Goal: Check status: Check status

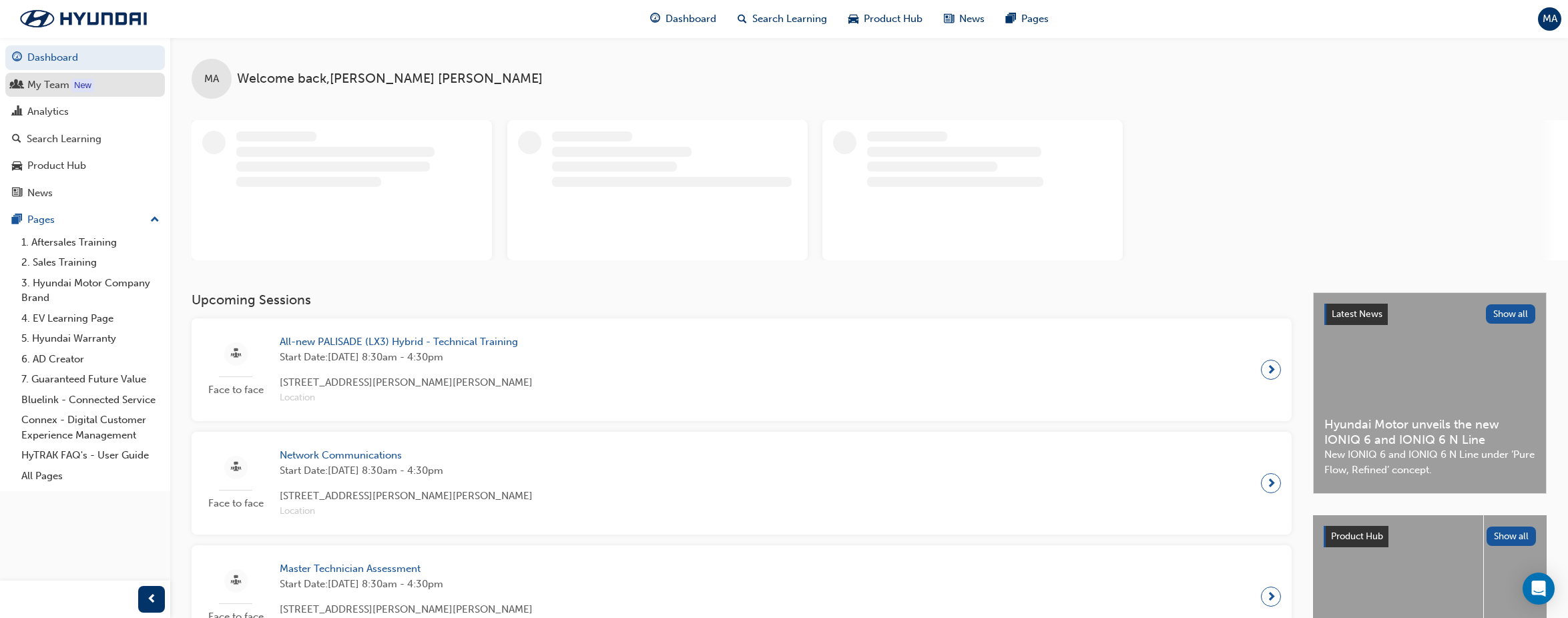
click at [57, 85] on div "My Team" at bounding box center [48, 85] width 42 height 16
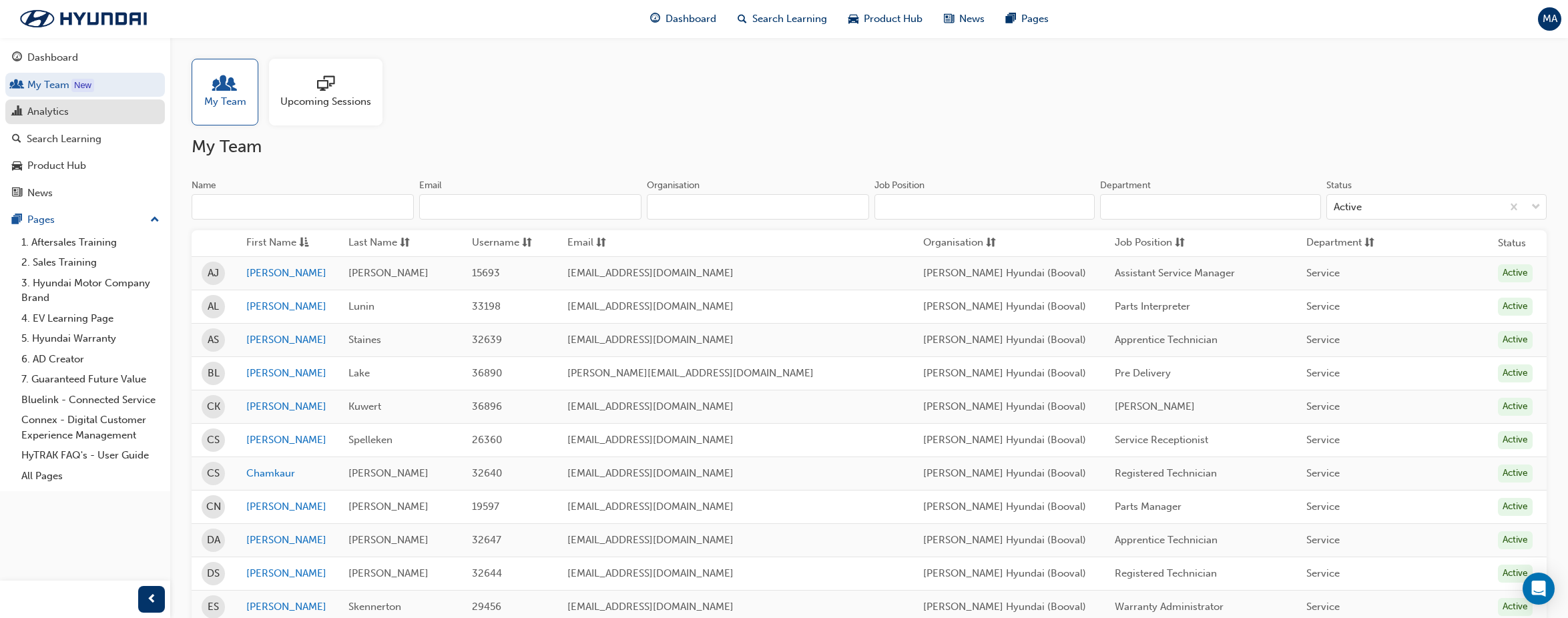
click at [64, 106] on div "Analytics" at bounding box center [48, 112] width 41 height 16
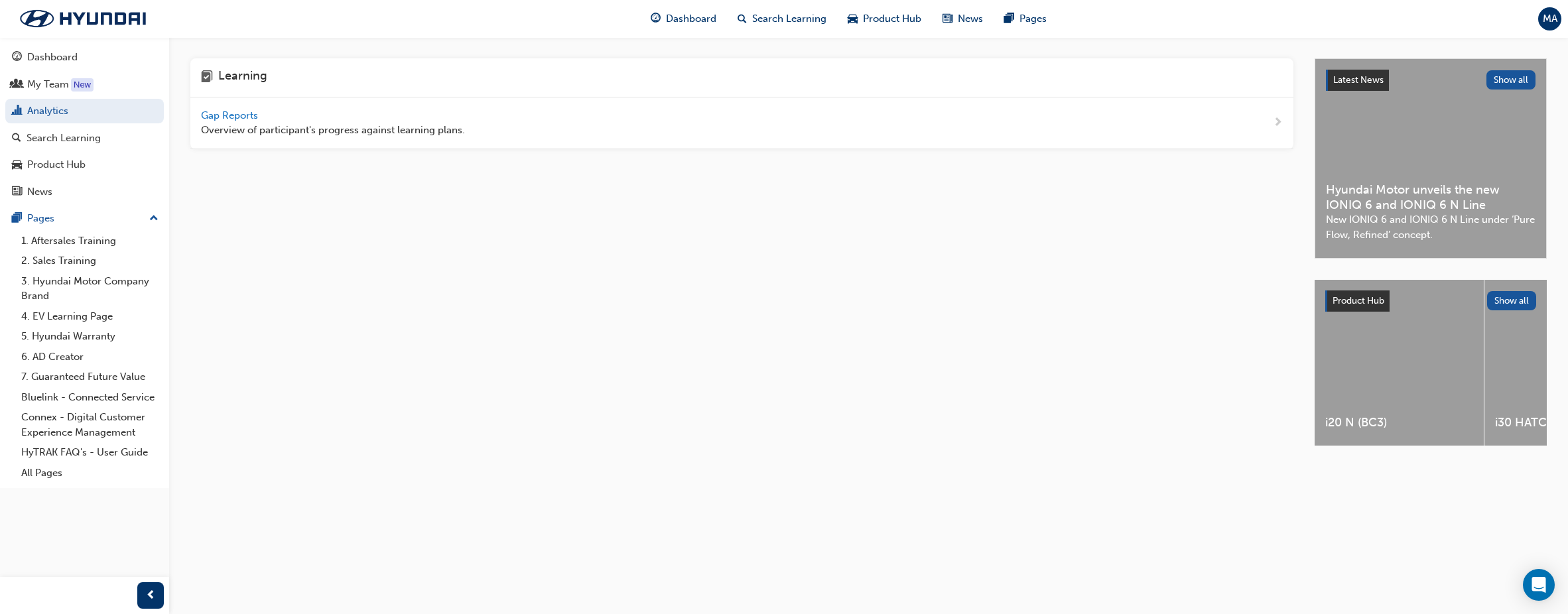
click at [237, 116] on span "Gap Reports" at bounding box center [230, 115] width 60 height 12
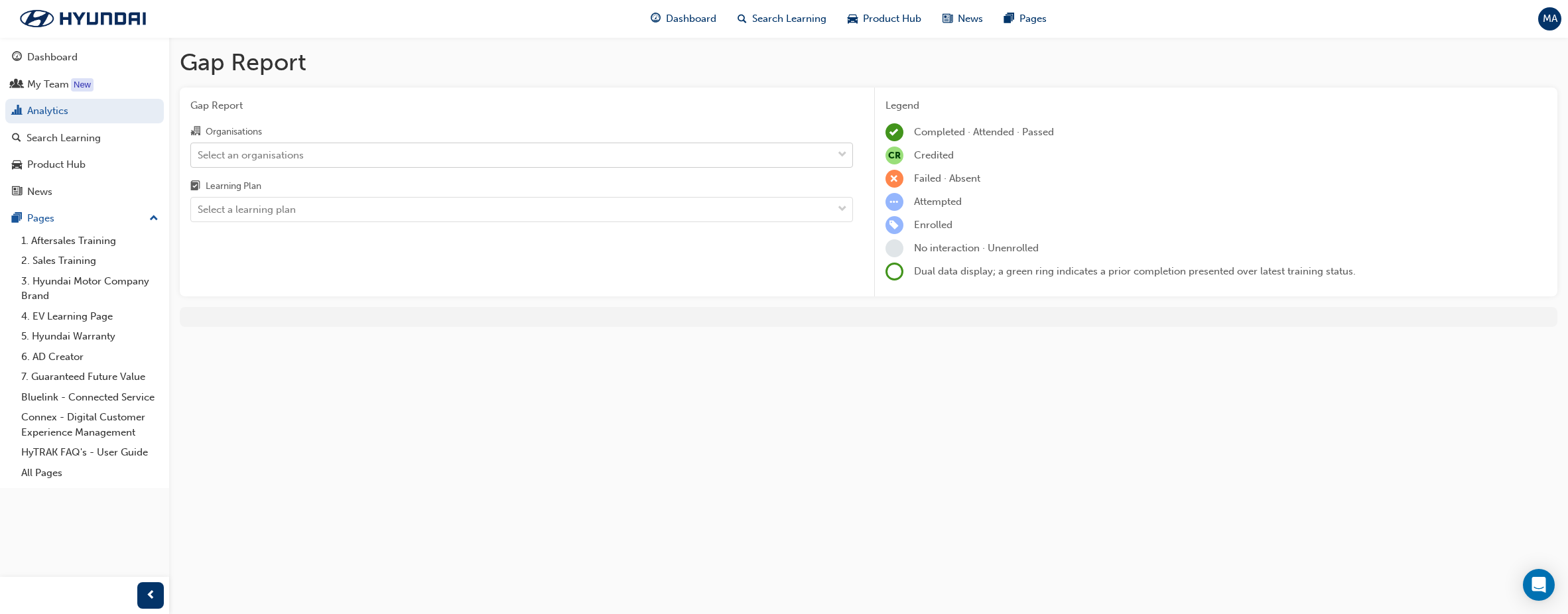
drag, startPoint x: 648, startPoint y: 151, endPoint x: 643, endPoint y: 168, distance: 17.7
click at [648, 152] on div "Select an organisations" at bounding box center [512, 155] width 641 height 24
click at [199, 152] on input "Organisations Select an organisations" at bounding box center [198, 154] width 1 height 11
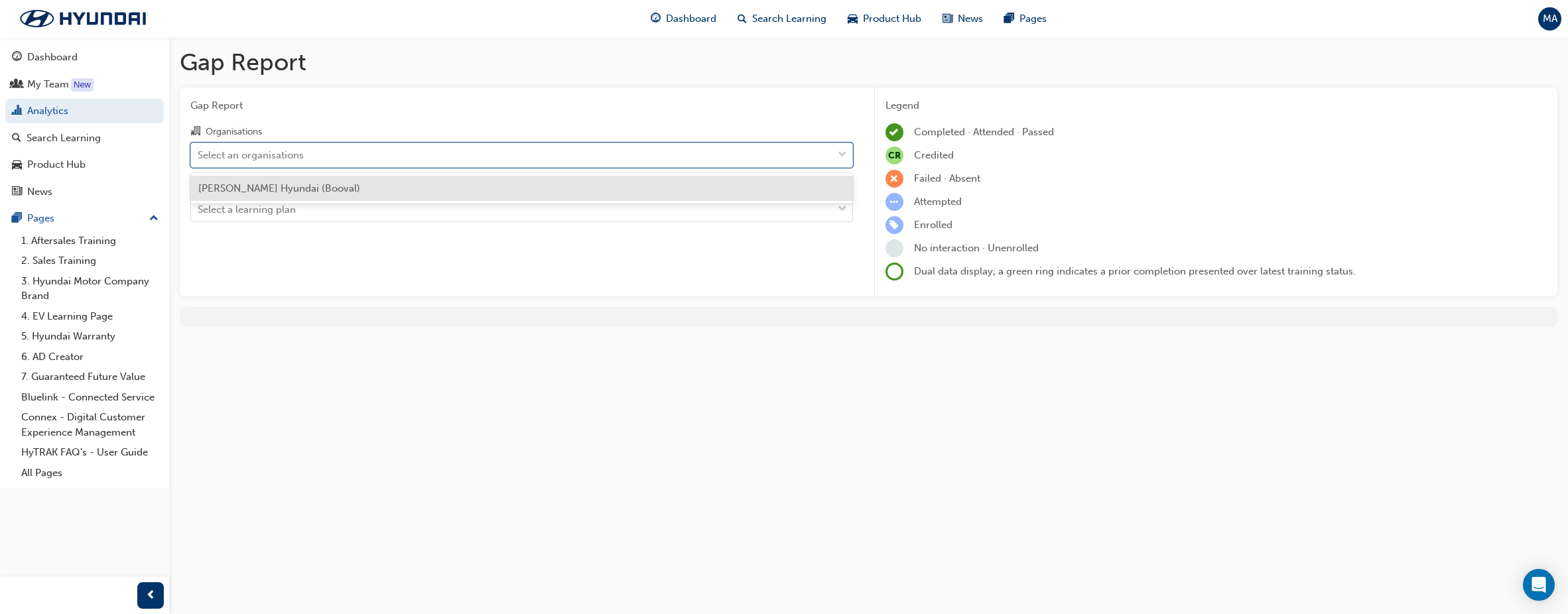
click at [595, 187] on div "[PERSON_NAME] Hyundai (Booval)" at bounding box center [521, 188] width 662 height 26
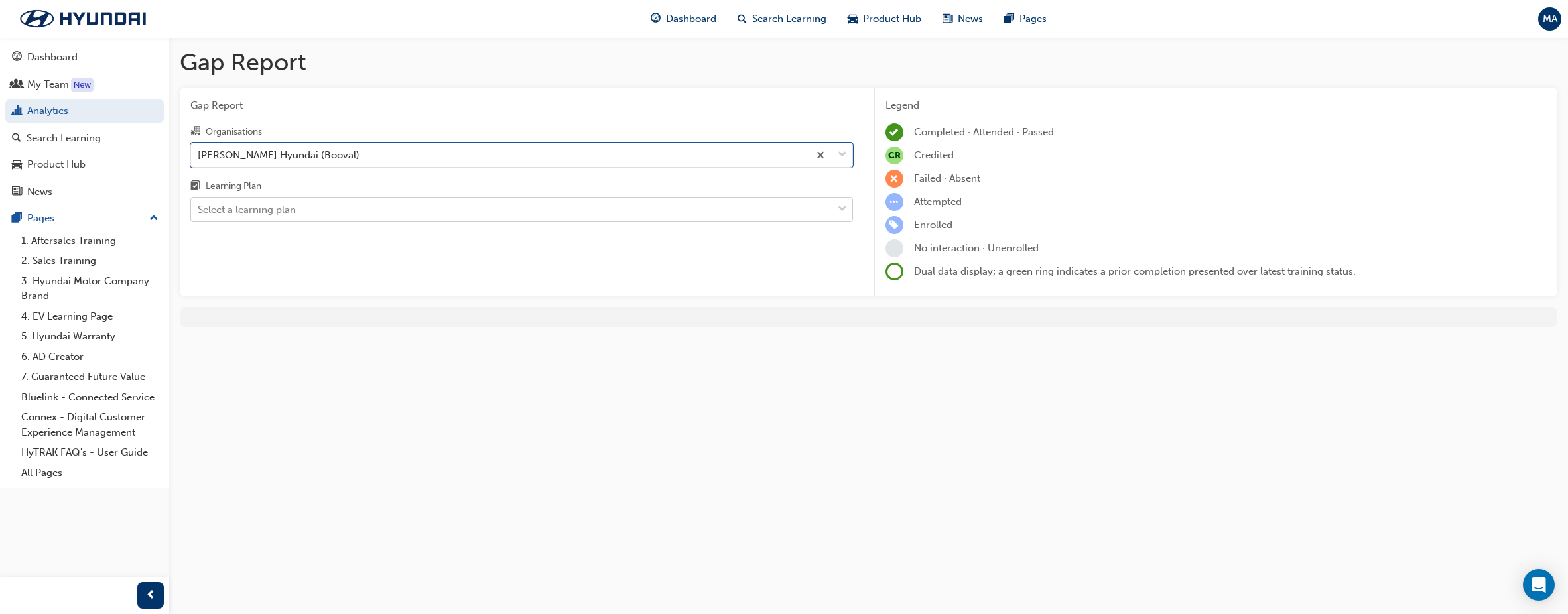
click at [647, 210] on div "Select a learning plan" at bounding box center [512, 210] width 641 height 24
click at [199, 210] on input "Learning Plan Select a learning plan" at bounding box center [198, 209] width 1 height 11
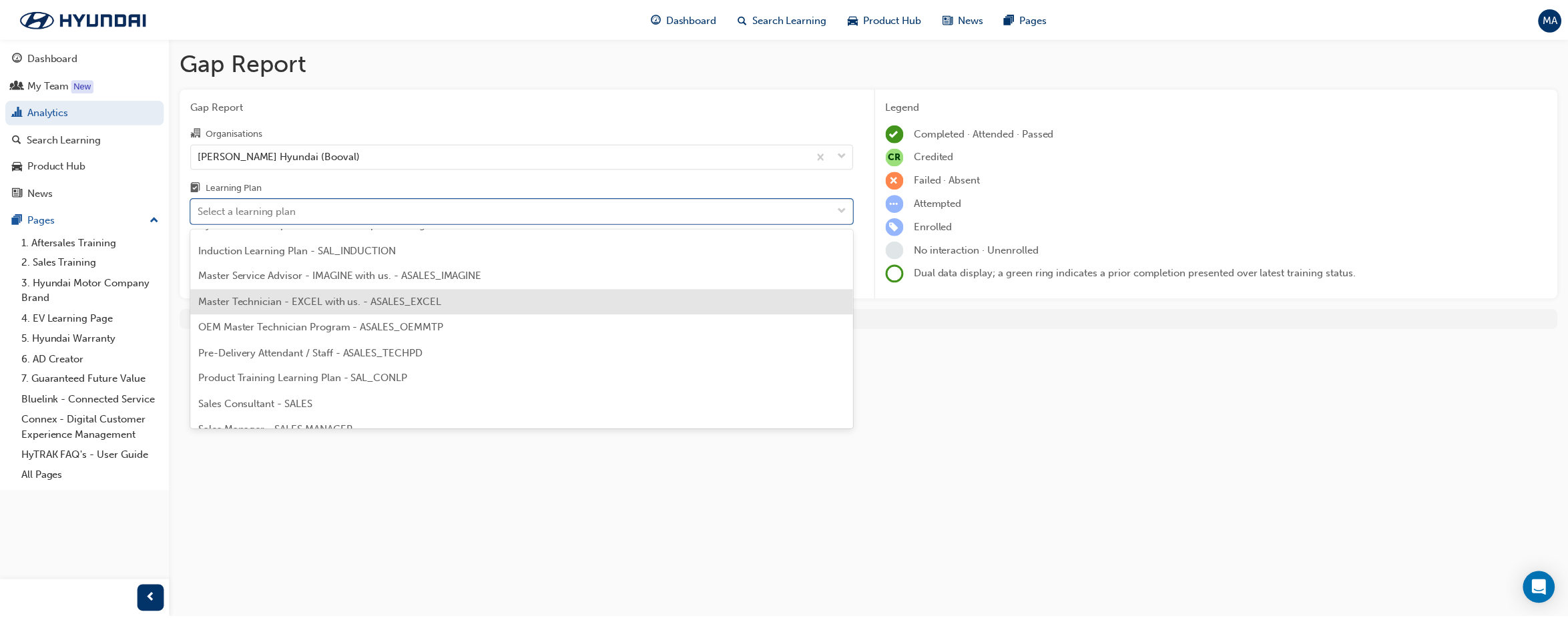
scroll to position [468, 0]
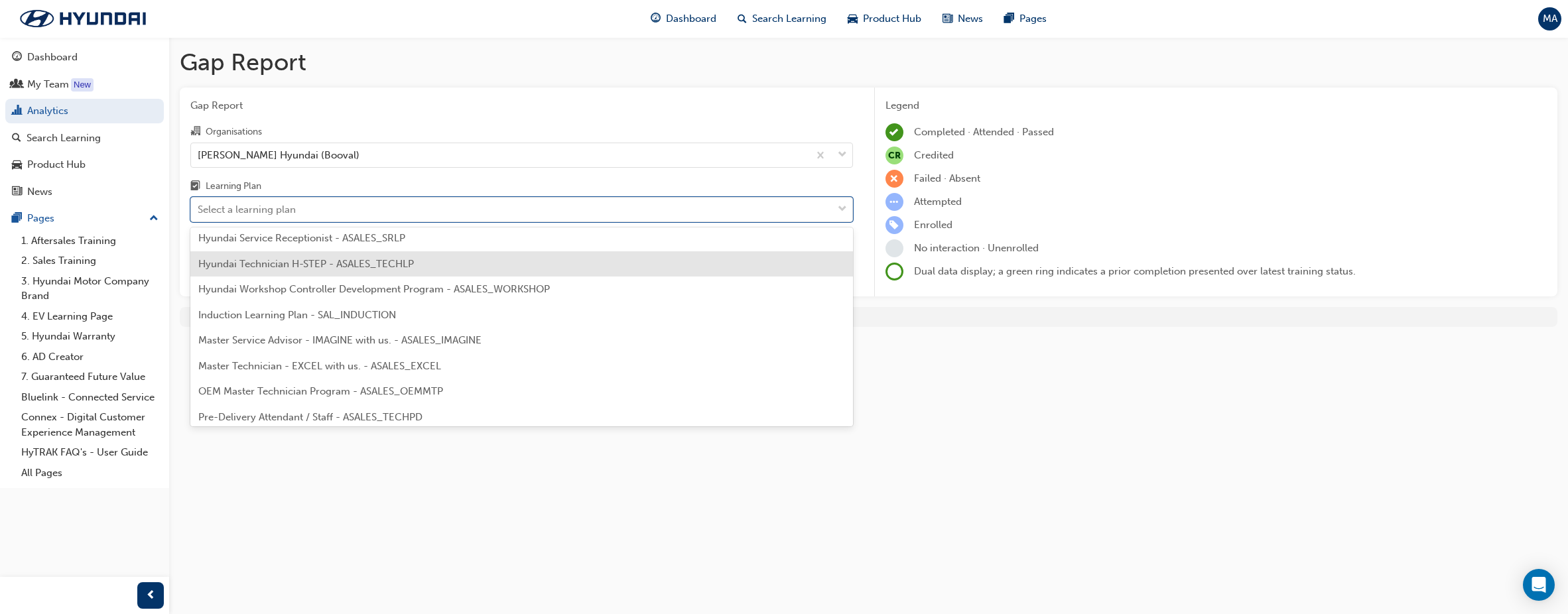
click at [496, 268] on div "Hyundai Technician H-STEP - ASALES_TECHLP" at bounding box center [521, 264] width 662 height 26
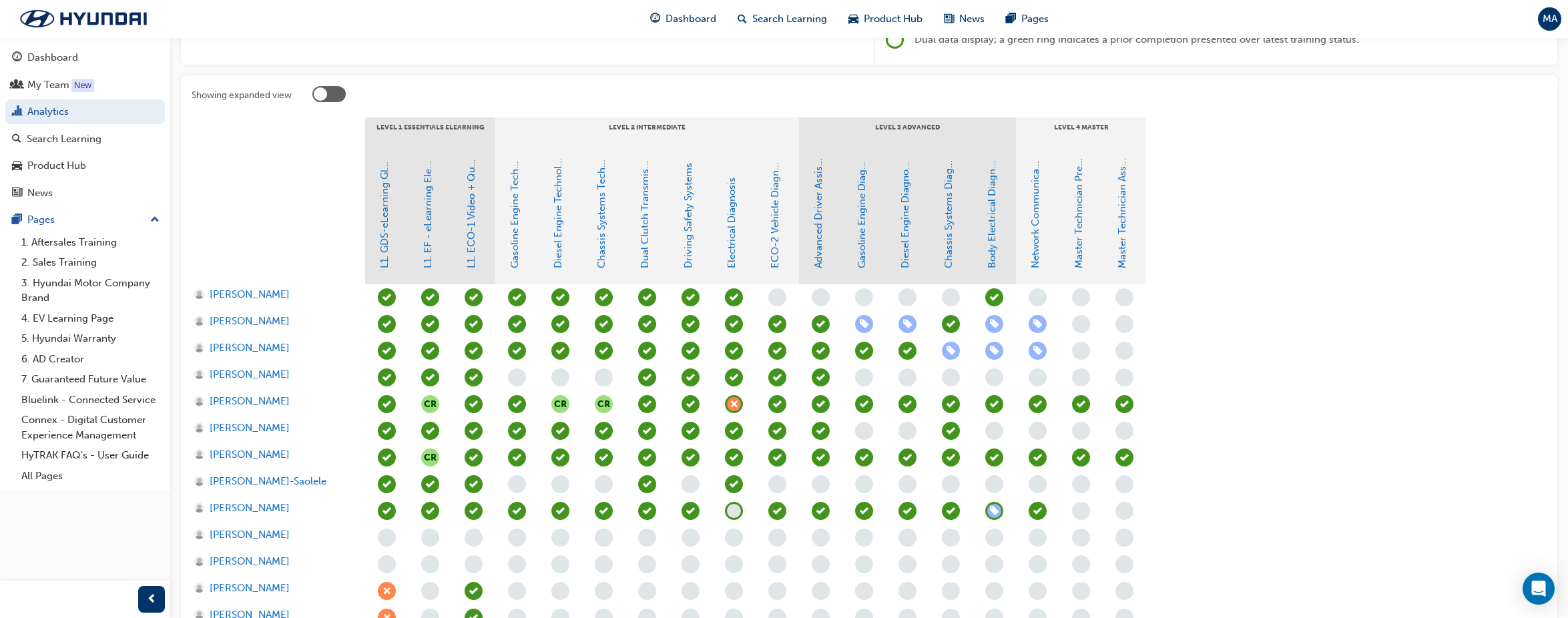
scroll to position [267, 0]
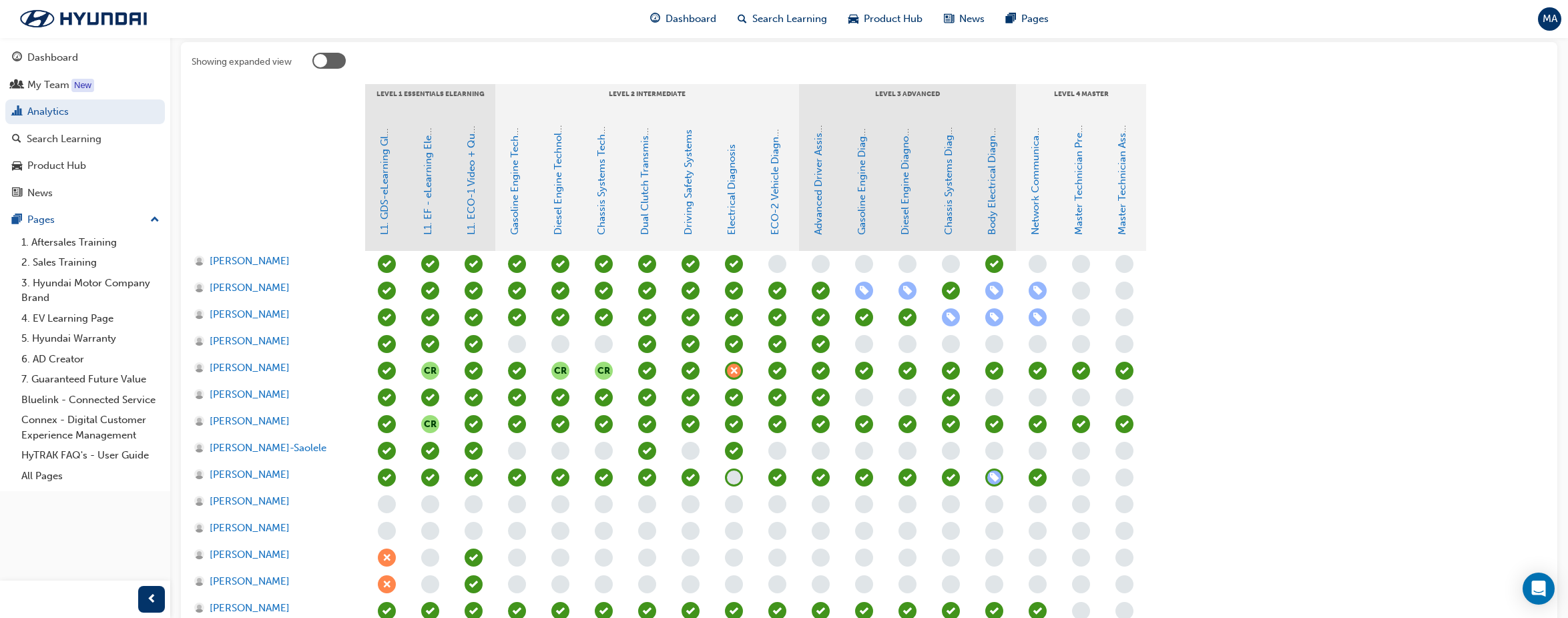
click at [324, 195] on div at bounding box center [278, 184] width 174 height 133
